Goal: Navigation & Orientation: Find specific page/section

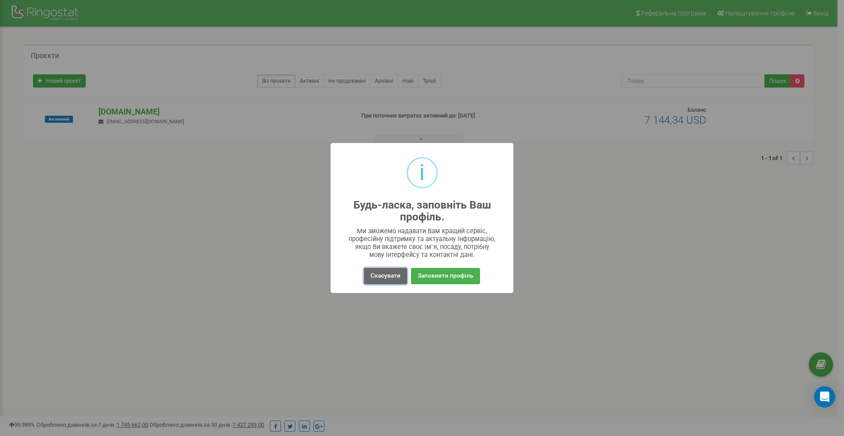
click at [381, 275] on button "Скасувати" at bounding box center [385, 276] width 43 height 16
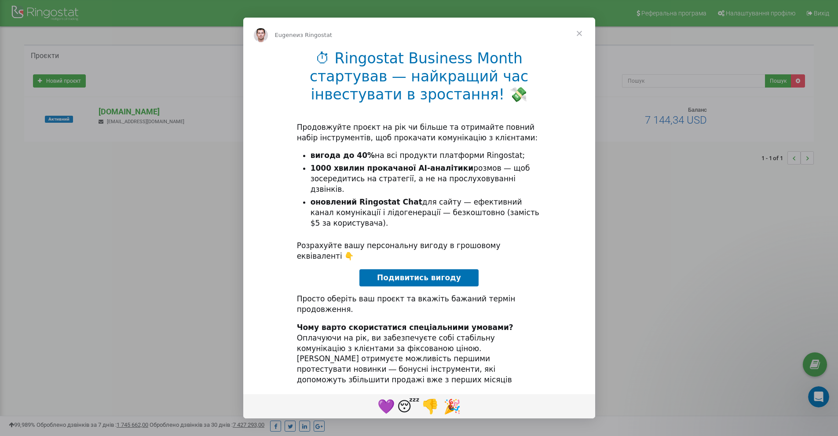
click at [582, 42] on span "Закрыть" at bounding box center [579, 34] width 32 height 32
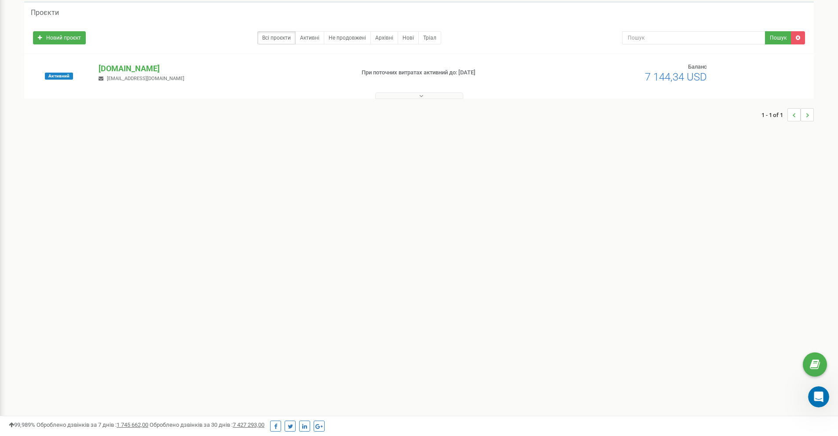
scroll to position [44, 0]
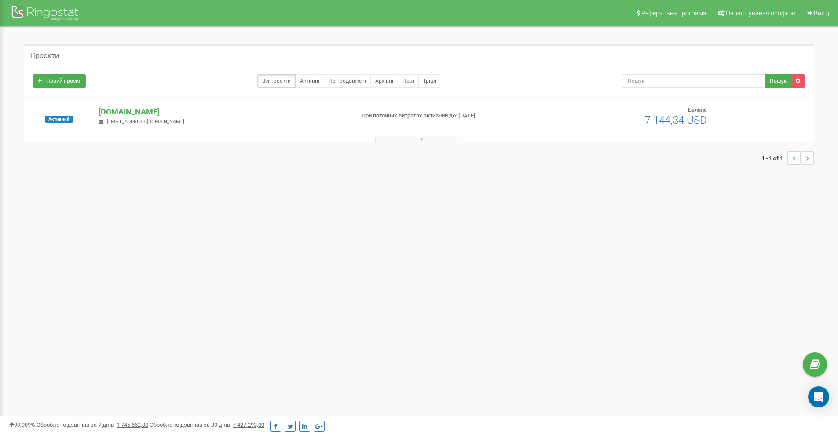
click at [415, 141] on button at bounding box center [419, 138] width 88 height 7
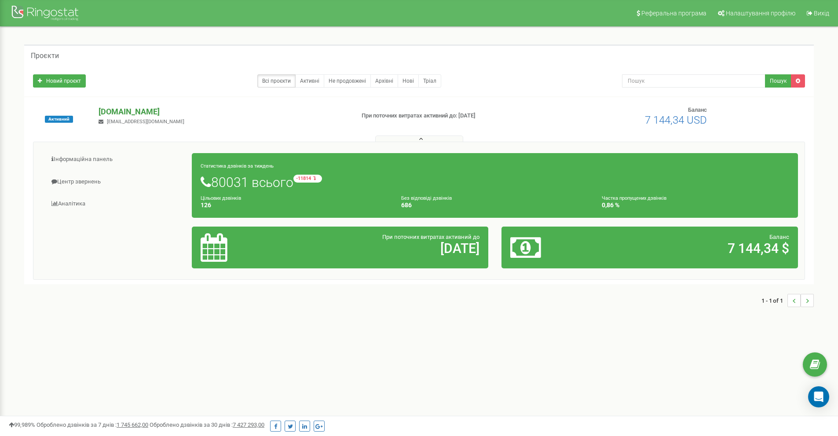
click at [129, 112] on p "[DOMAIN_NAME]" at bounding box center [222, 111] width 248 height 11
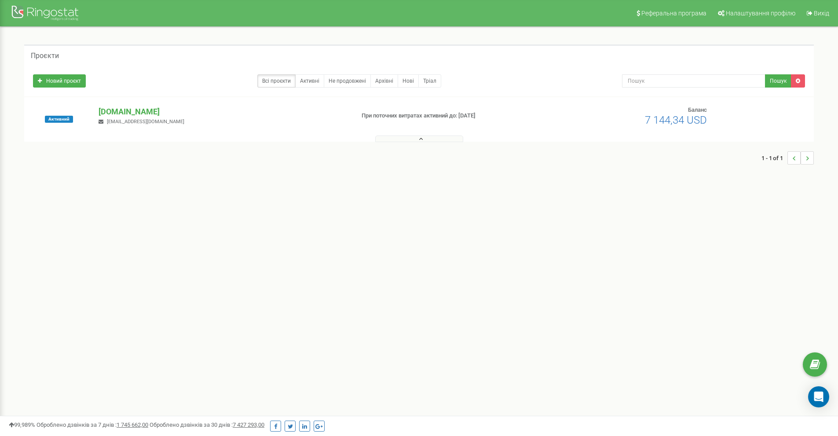
click at [422, 138] on icon at bounding box center [421, 139] width 4 height 6
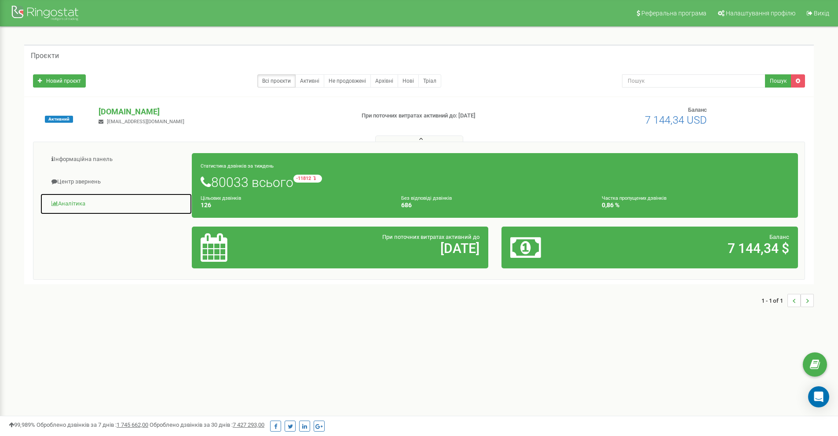
click at [80, 202] on link "Аналiтика" at bounding box center [116, 204] width 152 height 22
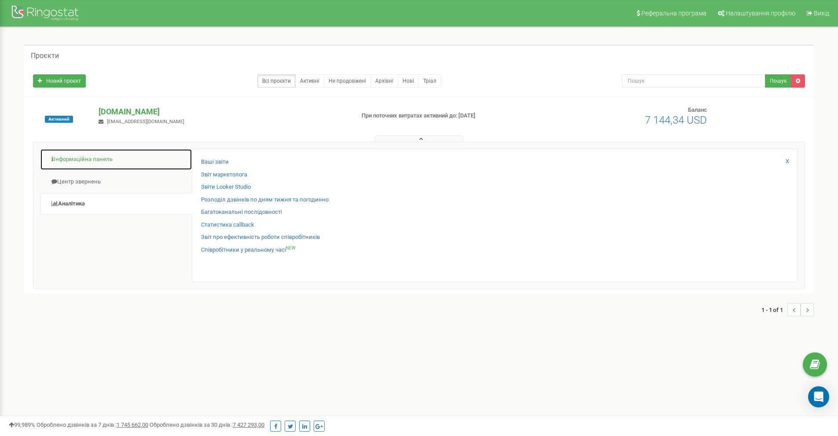
click at [103, 157] on link "Інформаційна панель" at bounding box center [116, 160] width 152 height 22
